Goal: Task Accomplishment & Management: Manage account settings

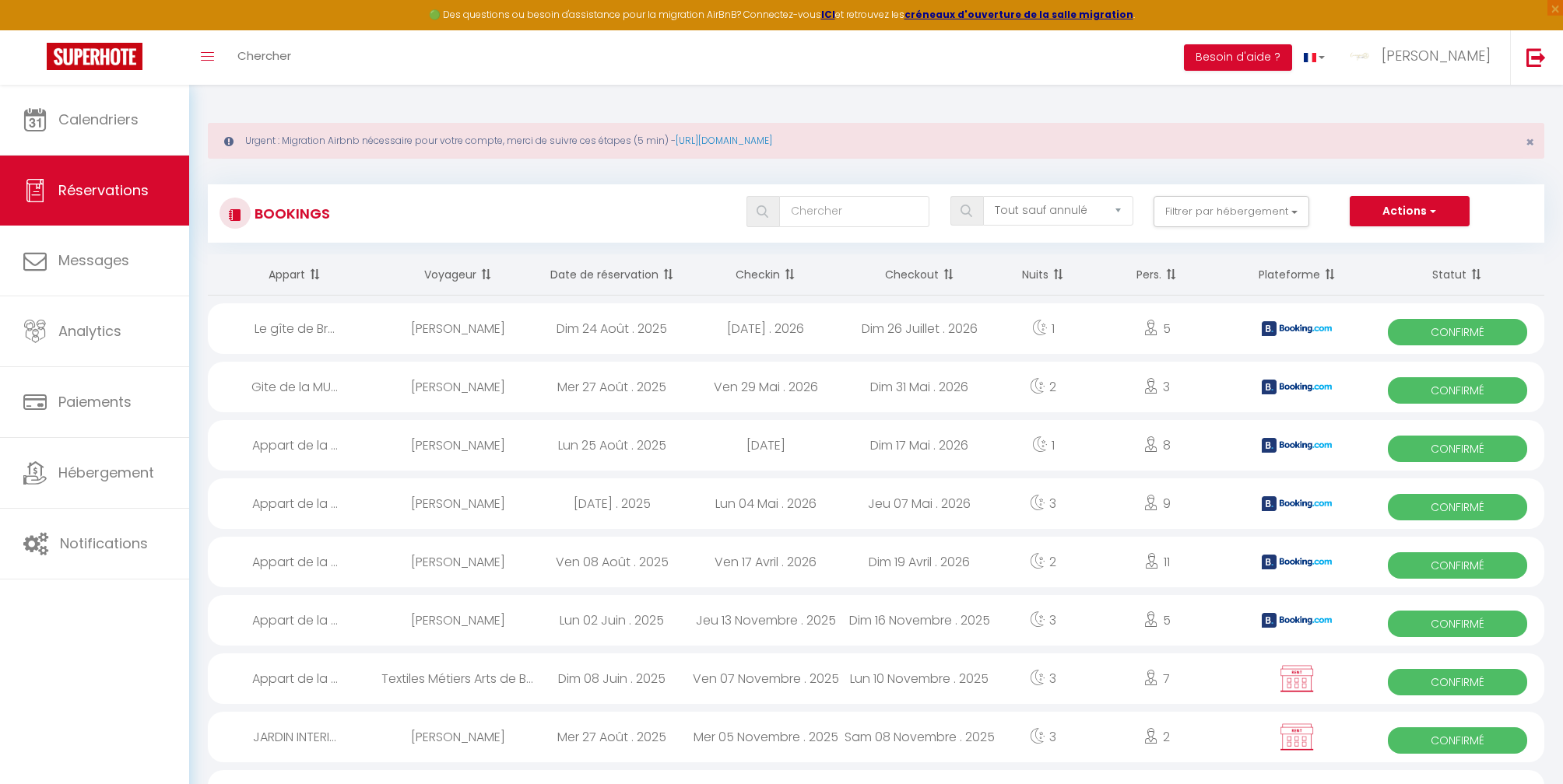
select select "not_cancelled"
drag, startPoint x: 89, startPoint y: 118, endPoint x: 94, endPoint y: 107, distance: 12.1
click at [89, 117] on span "Calendriers" at bounding box center [98, 119] width 80 height 20
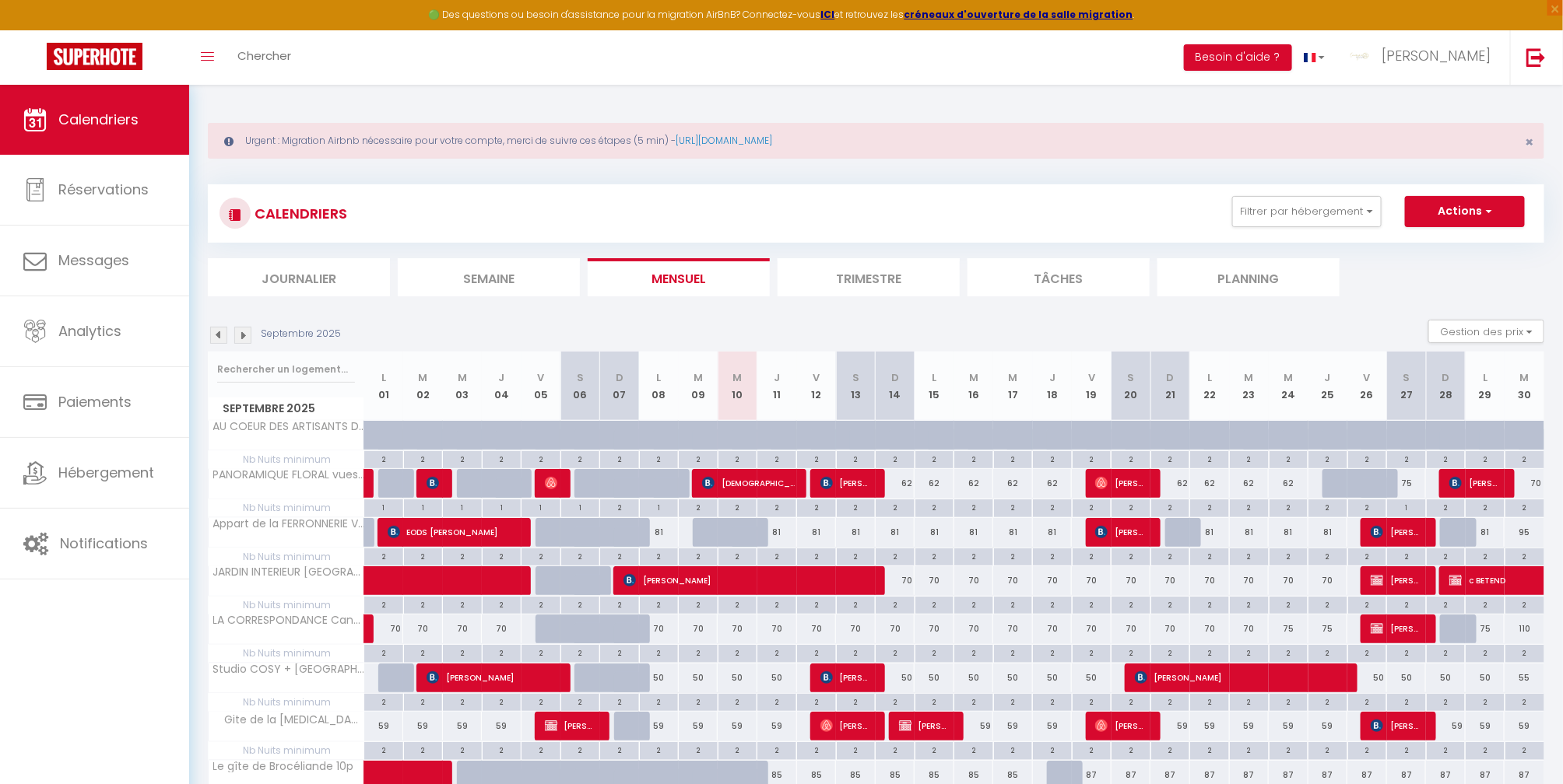
click at [240, 335] on img at bounding box center [243, 335] width 17 height 17
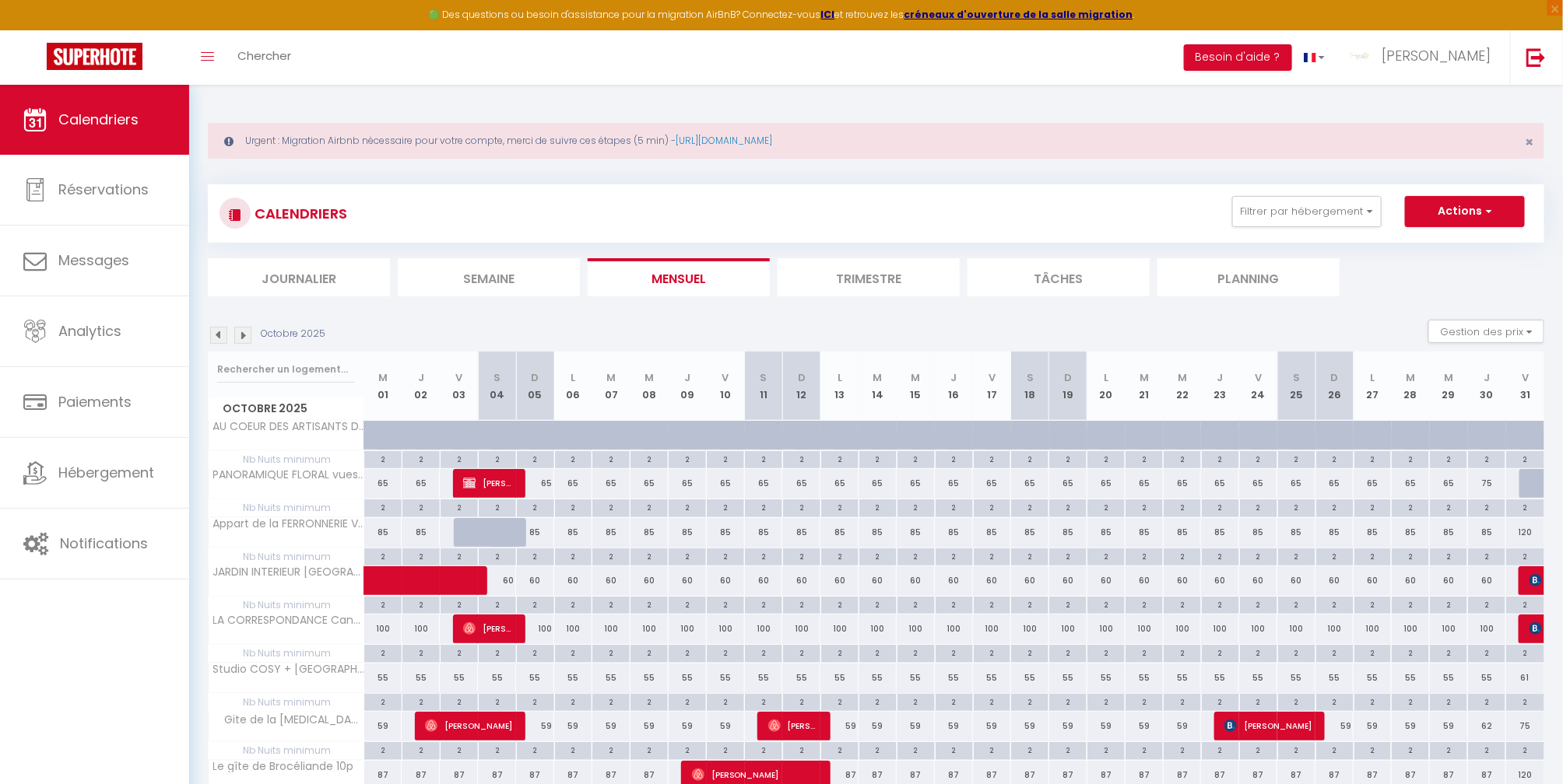
click at [1524, 480] on div at bounding box center [1538, 484] width 38 height 29
type input "69"
type input "Ven 31 Octobre 2025"
type input "[DATE]"
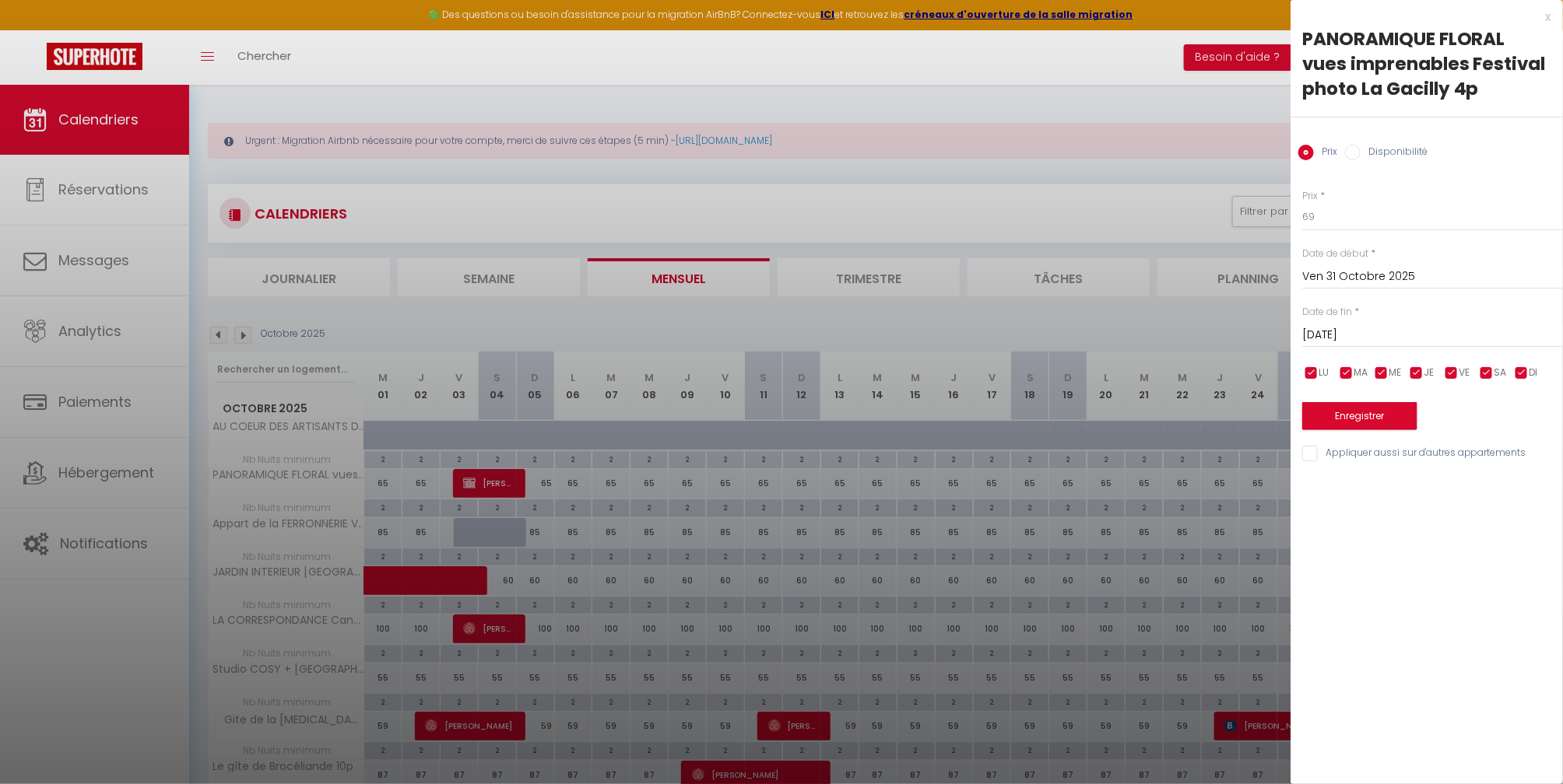
drag, startPoint x: 1144, startPoint y: 155, endPoint x: 1144, endPoint y: 164, distance: 9.0
click at [1144, 155] on div at bounding box center [782, 392] width 1563 height 784
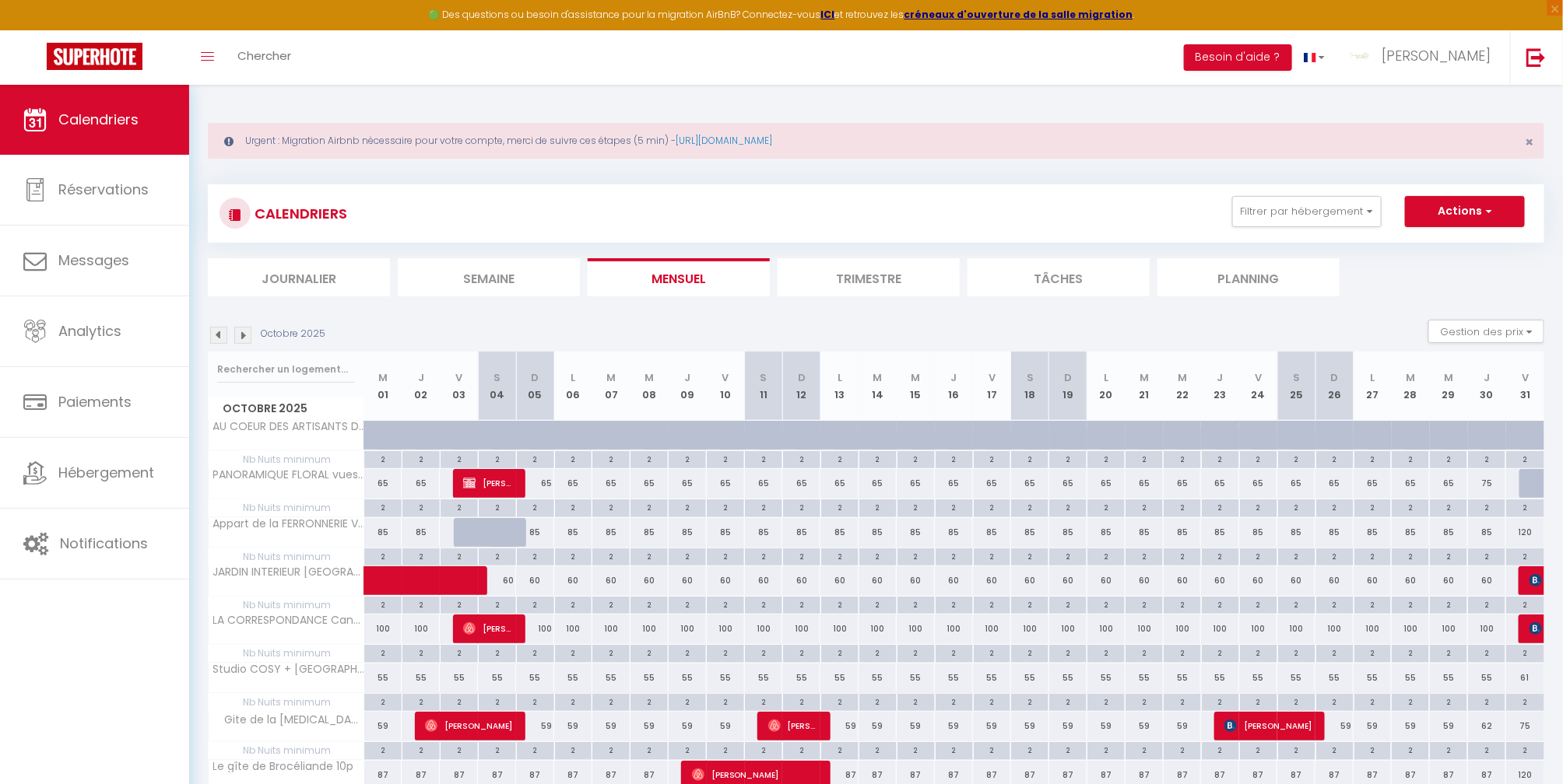
click at [243, 334] on img at bounding box center [243, 335] width 17 height 17
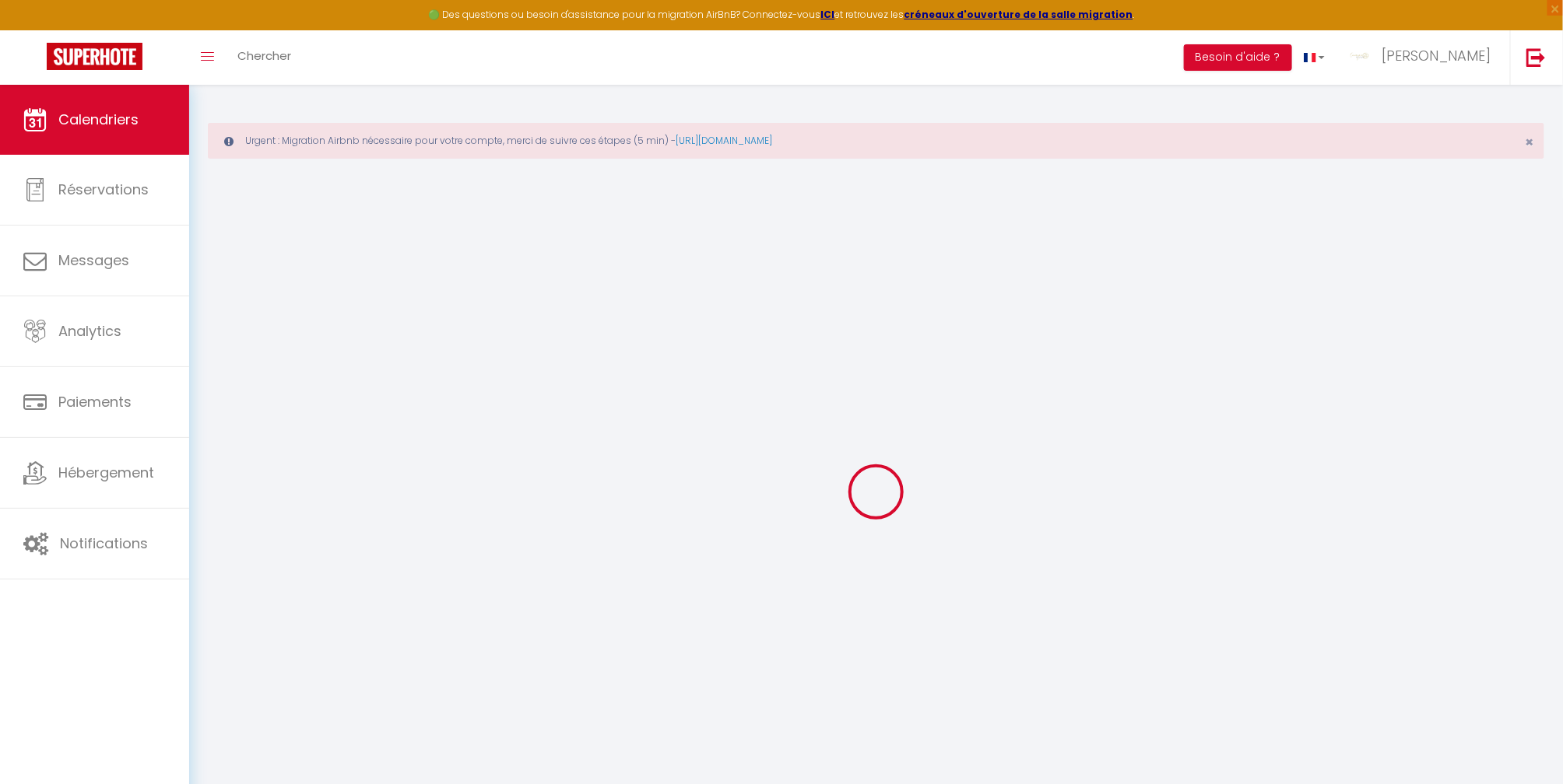
select select
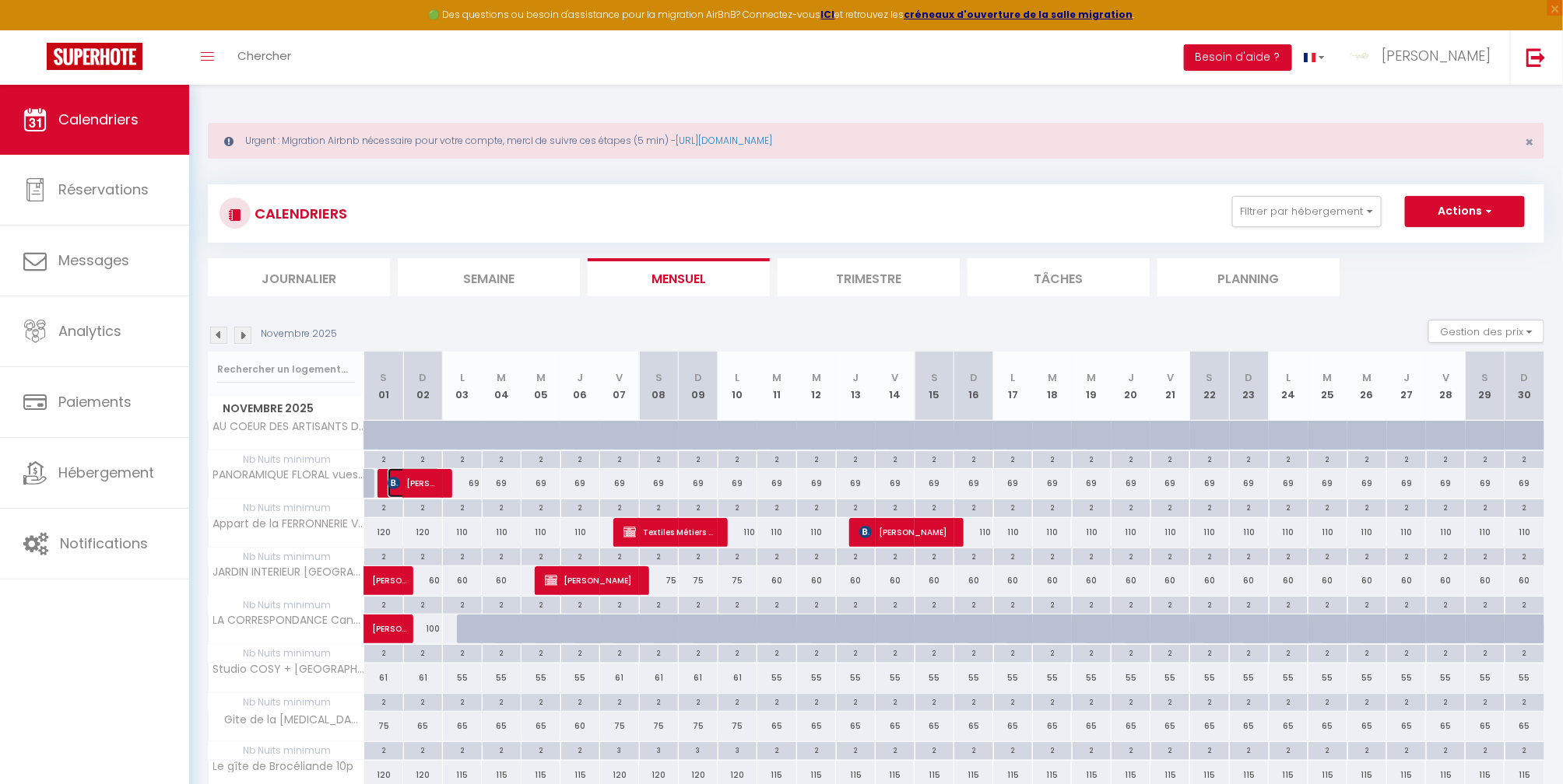
click at [413, 477] on span "[PERSON_NAME]" at bounding box center [414, 483] width 53 height 29
select select "OK"
select select "0"
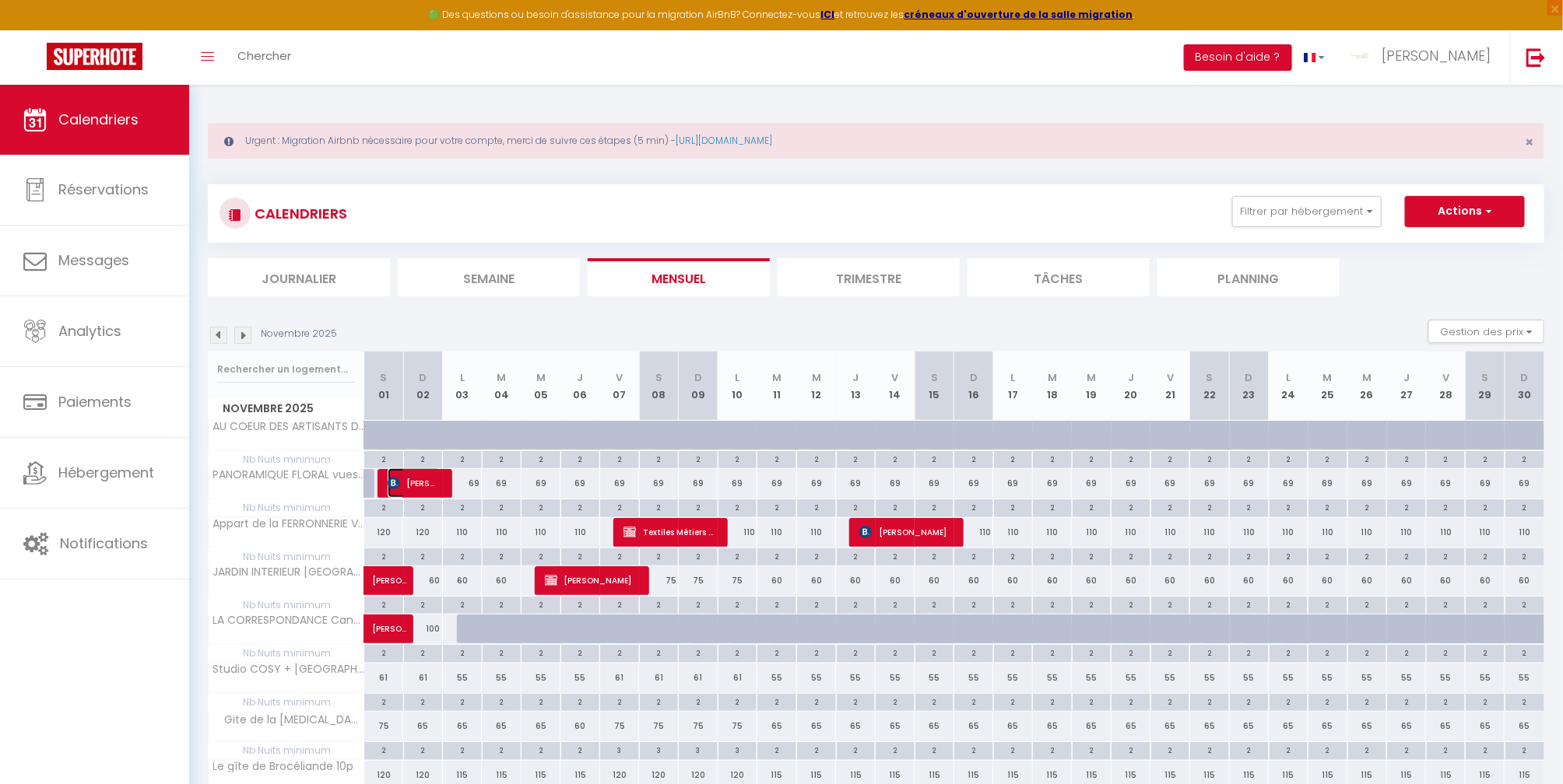
select select "1"
select select
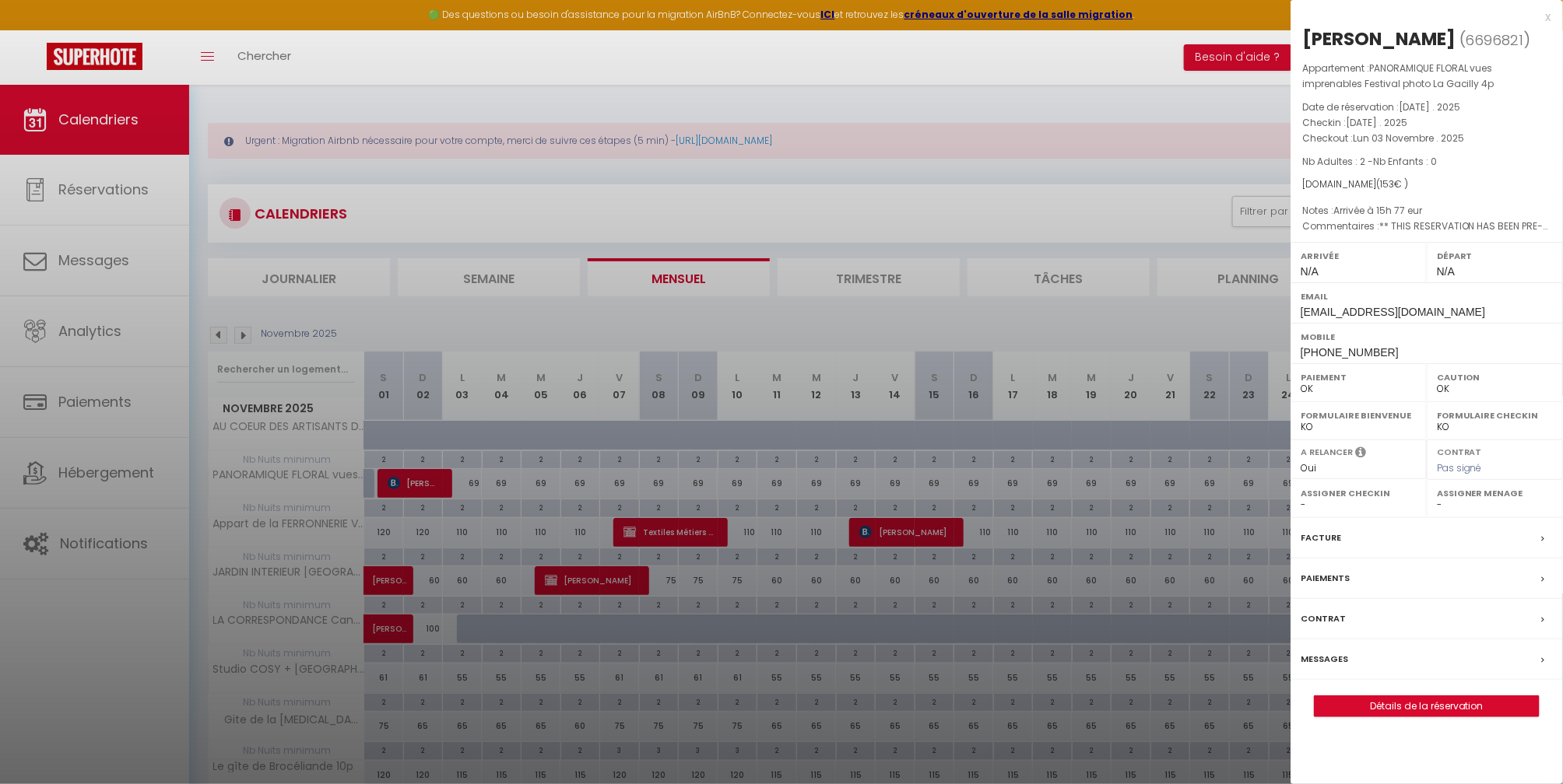
click at [85, 115] on div at bounding box center [782, 392] width 1563 height 784
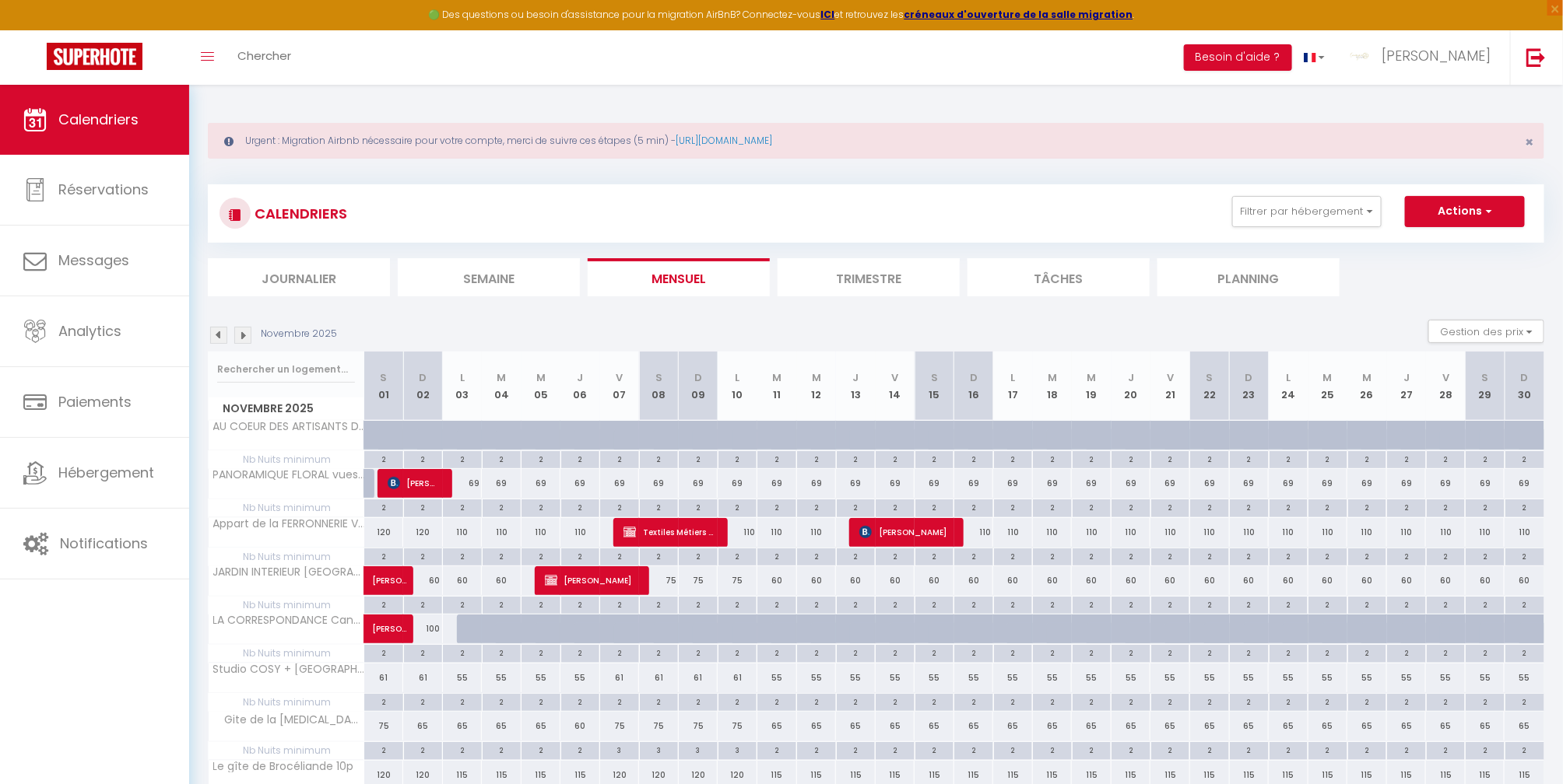
click at [216, 337] on img at bounding box center [219, 335] width 17 height 17
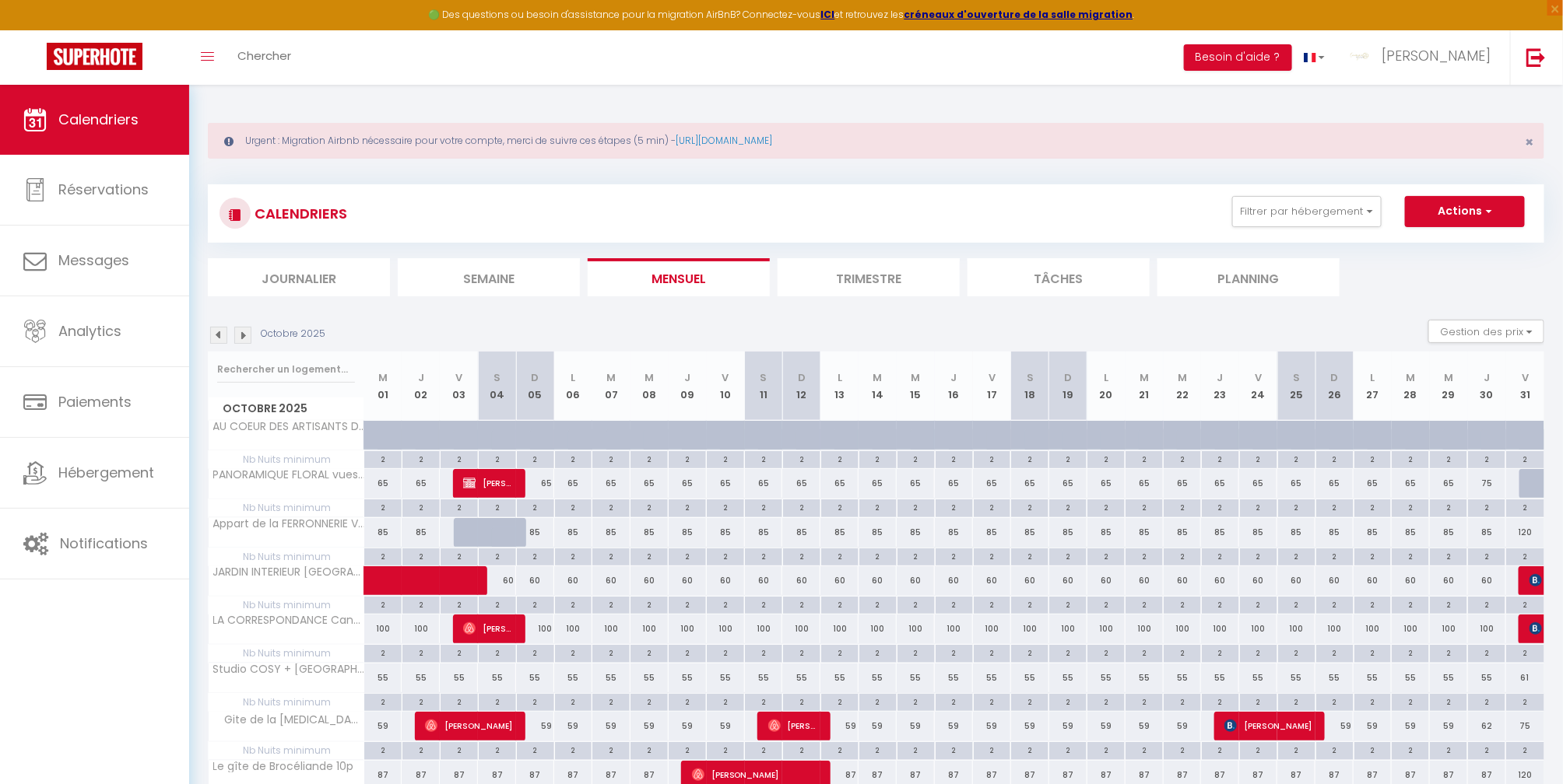
click at [216, 337] on img at bounding box center [219, 335] width 17 height 17
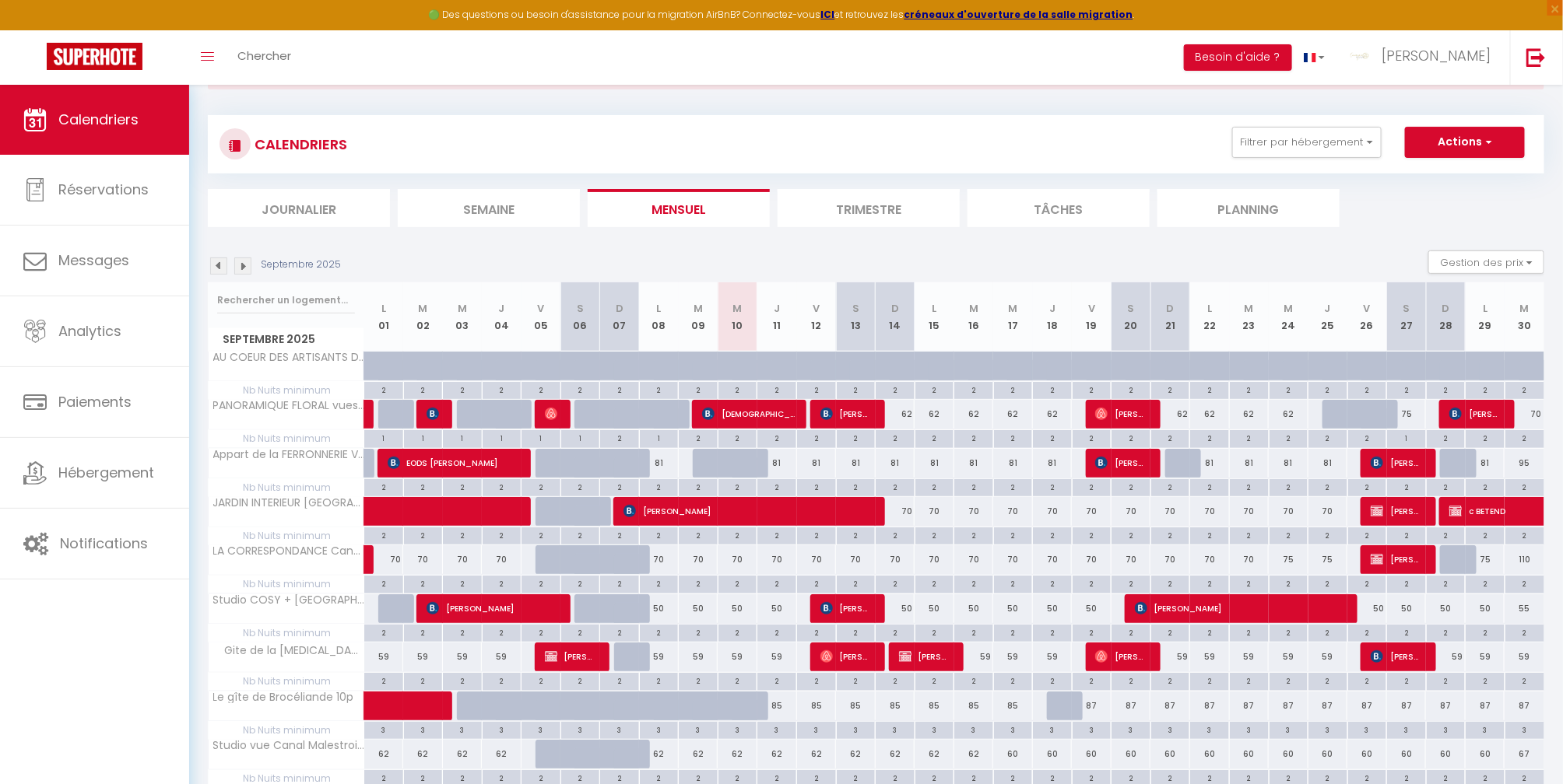
scroll to position [104, 0]
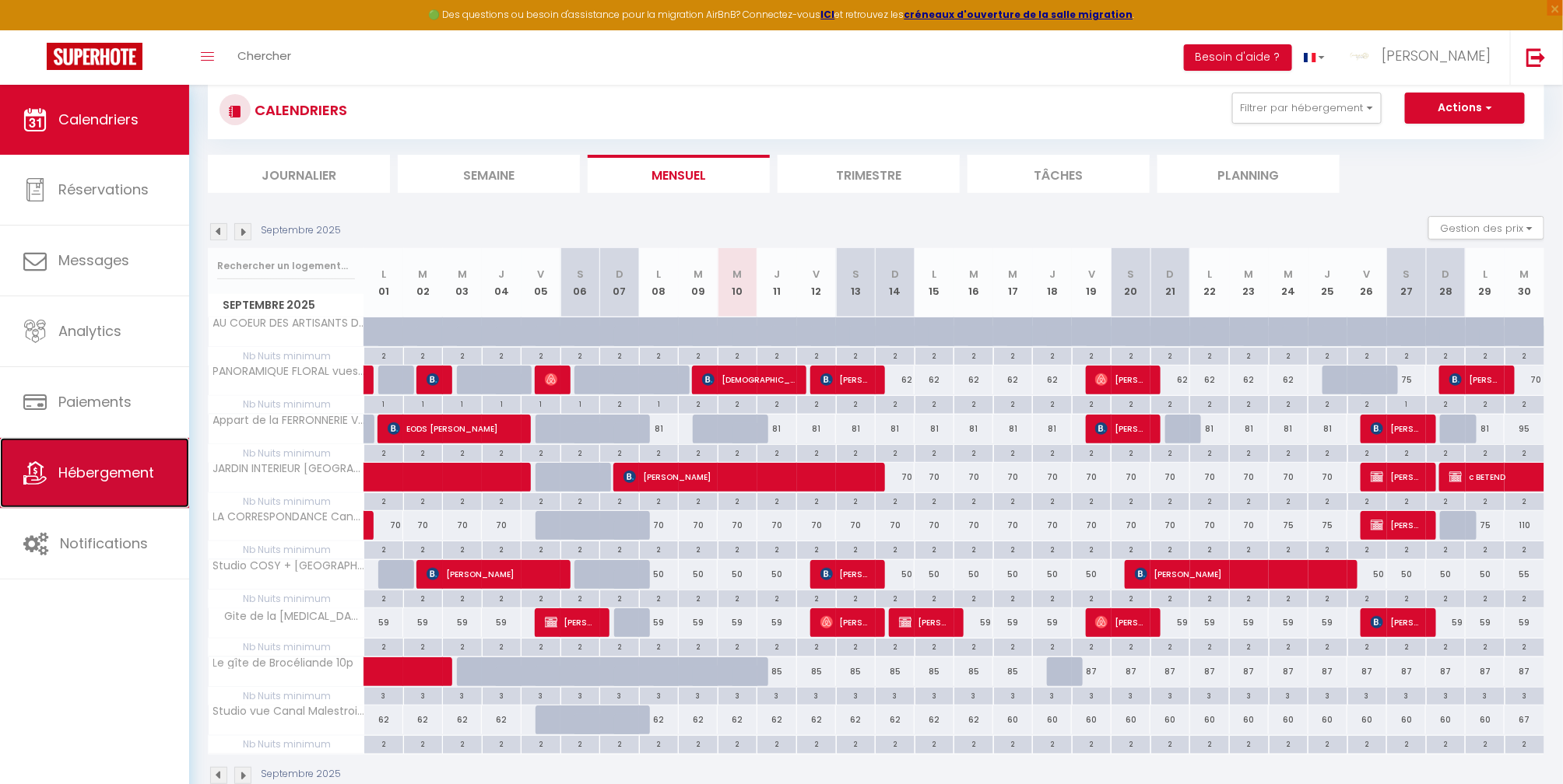
click at [50, 481] on link "Hébergement" at bounding box center [94, 473] width 189 height 70
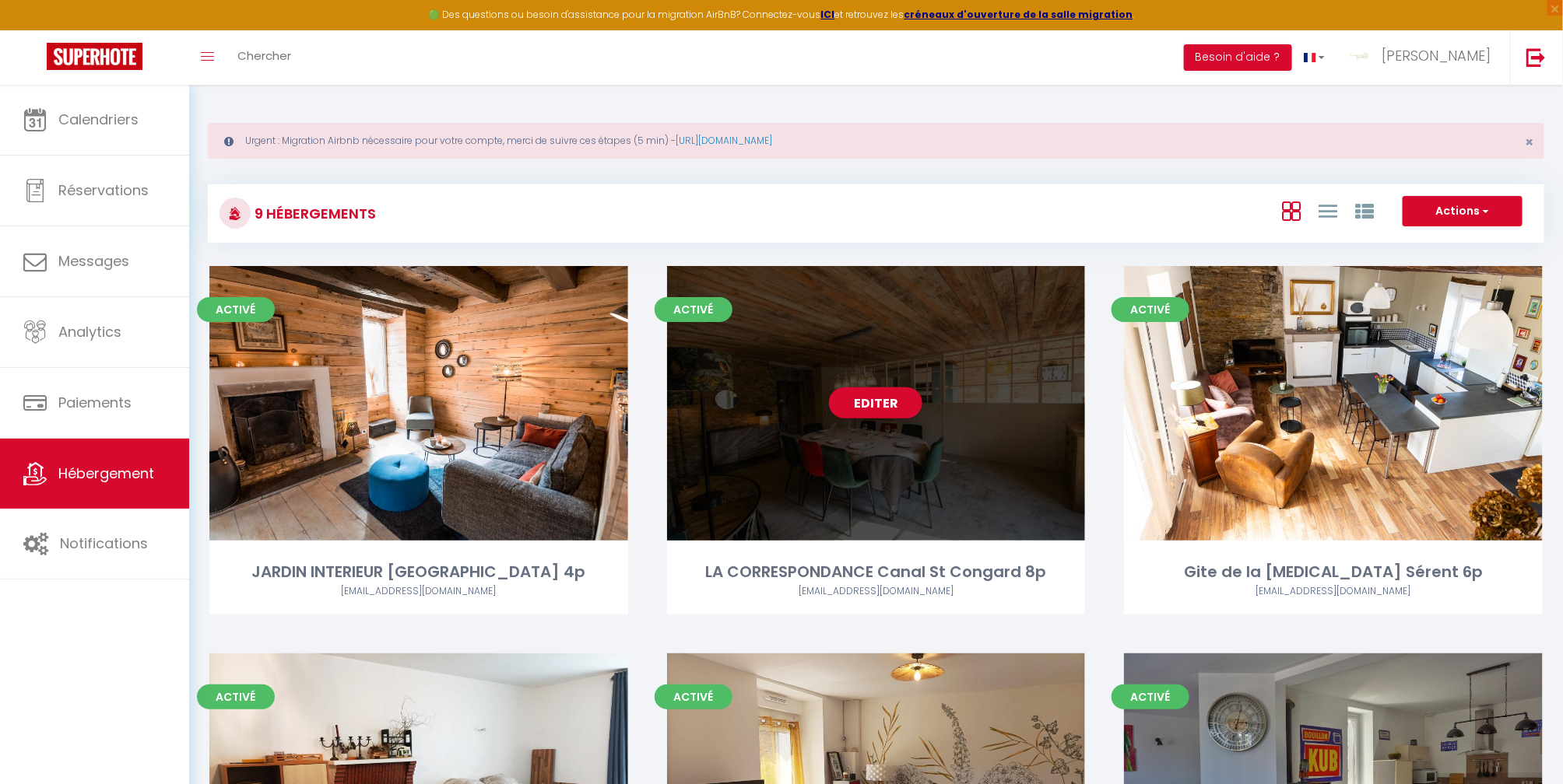
click at [777, 490] on div "Editer" at bounding box center [876, 403] width 419 height 274
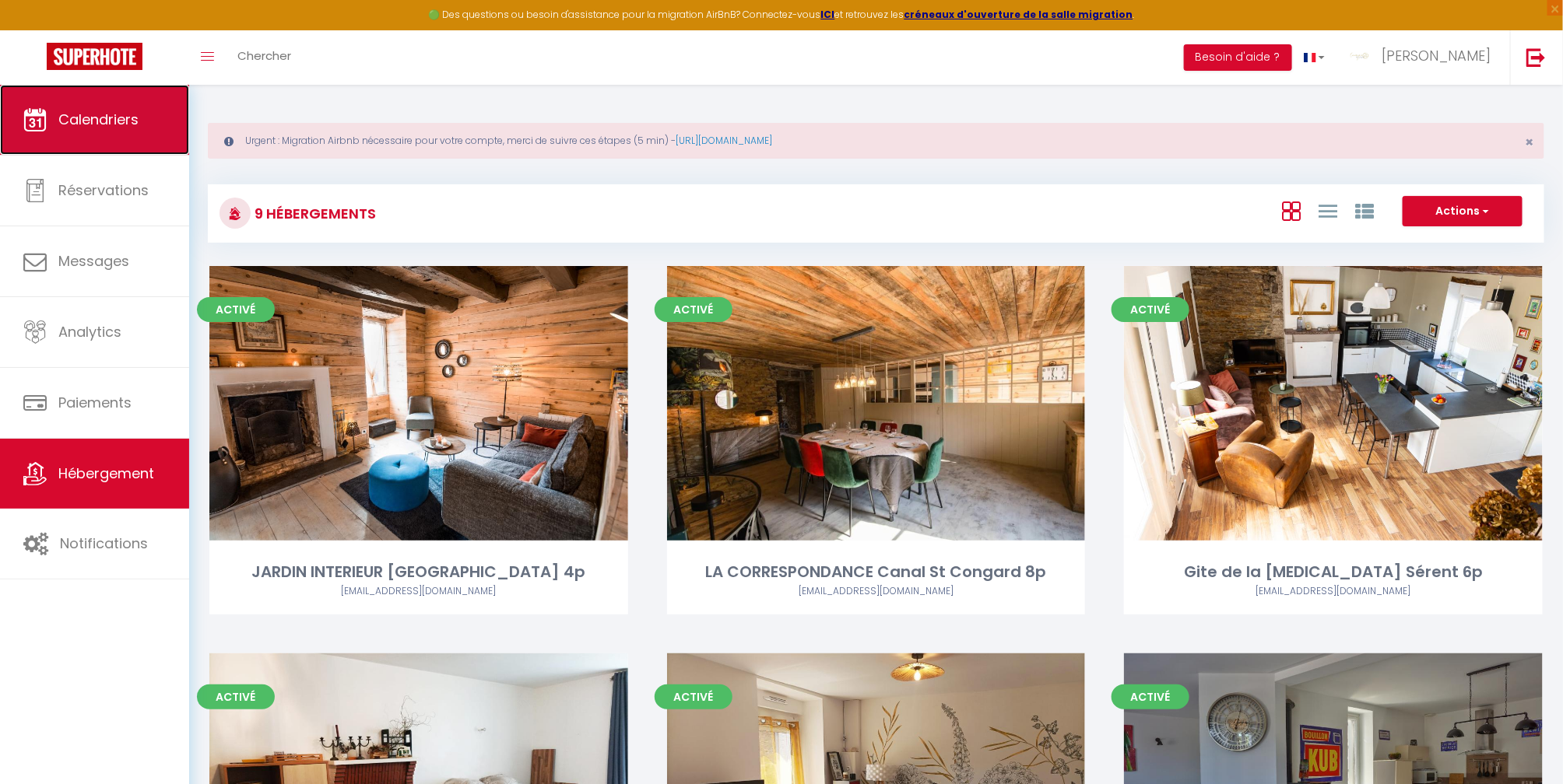
click at [130, 130] on link "Calendriers" at bounding box center [94, 120] width 189 height 70
